Goal: Find specific page/section: Find specific page/section

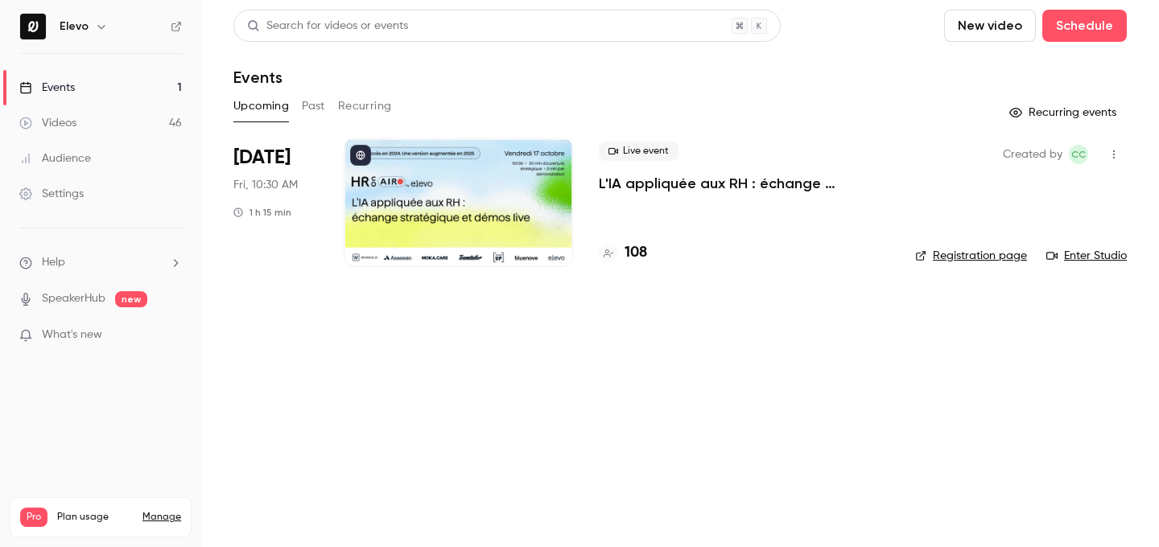
click at [620, 245] on div "108" at bounding box center [623, 253] width 48 height 22
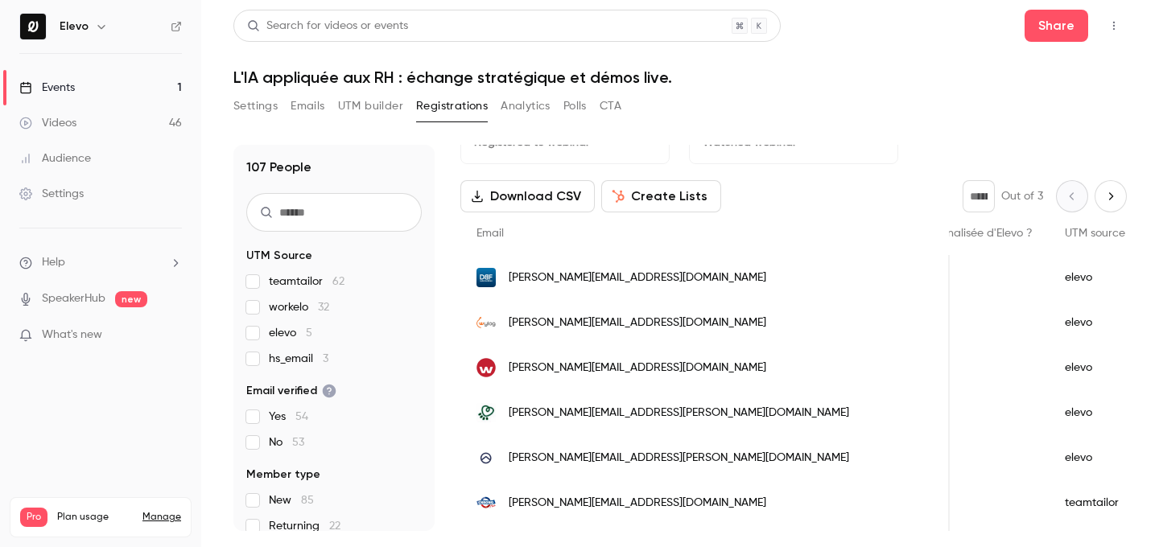
scroll to position [31, 0]
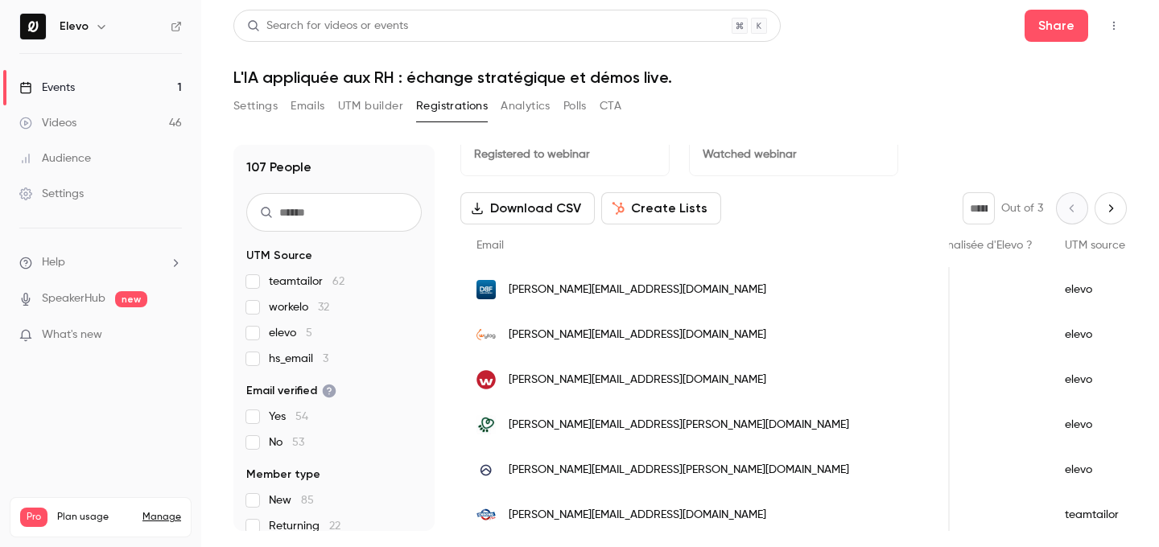
click at [141, 84] on link "Events 1" at bounding box center [100, 87] width 201 height 35
